Goal: Information Seeking & Learning: Learn about a topic

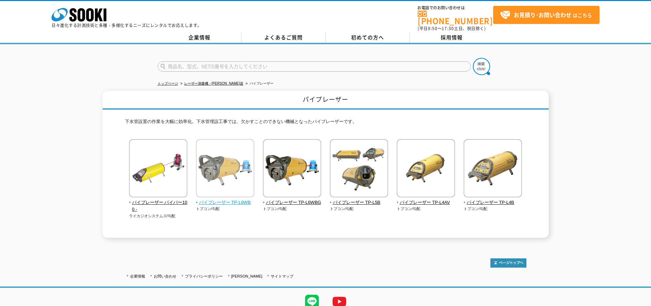
click at [237, 199] on span "パイプレーザー TP-L6WB" at bounding box center [225, 202] width 59 height 7
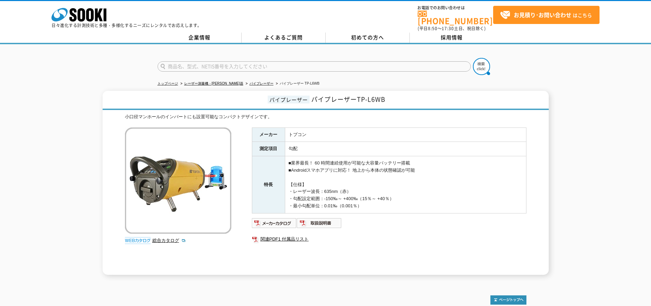
drag, startPoint x: 640, startPoint y: 125, endPoint x: 633, endPoint y: 102, distance: 23.2
click at [633, 102] on div "パイプレーザー パイプレーザーTP-L6WB 小口径マンホールのインバートにも設置可能なコンパクトデザインです。 総合カタログ メーカー トプコン 測定項目 …" at bounding box center [325, 183] width 651 height 184
